Goal: Navigation & Orientation: Find specific page/section

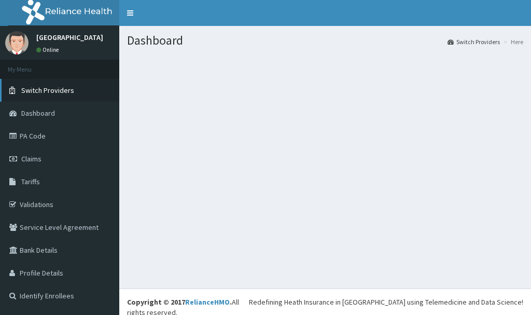
click at [70, 89] on span "Switch Providers" at bounding box center [47, 90] width 53 height 9
drag, startPoint x: 57, startPoint y: 67, endPoint x: 365, endPoint y: 65, distance: 307.8
click at [350, 80] on section at bounding box center [325, 112] width 412 height 130
